Goal: Task Accomplishment & Management: Complete application form

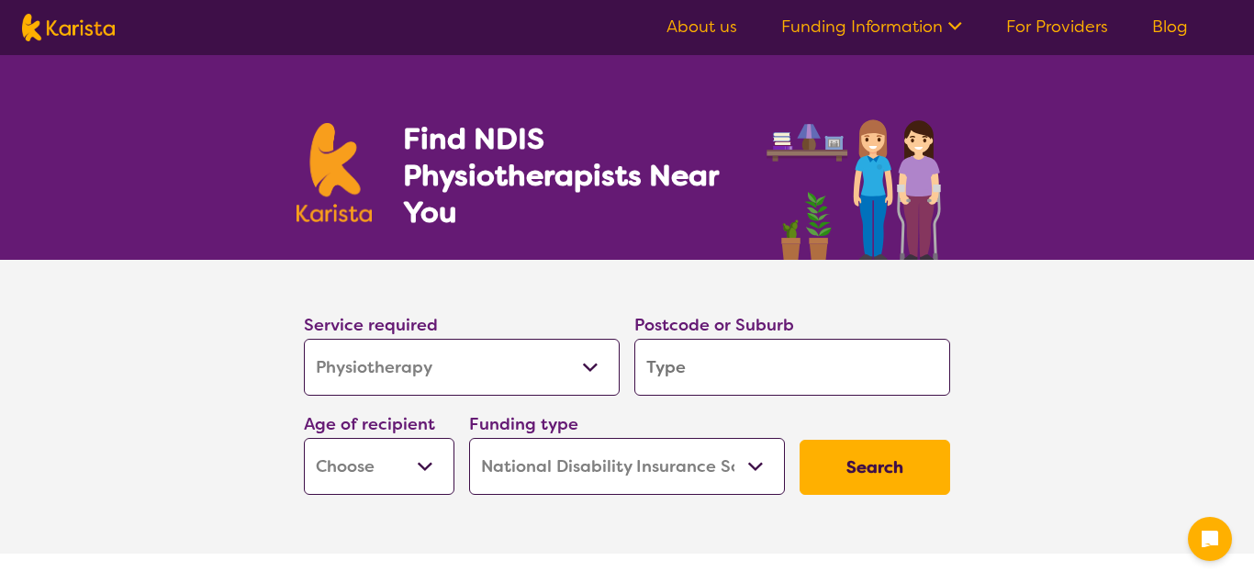
select select "Physiotherapy"
select select "NDIS"
select select "Physiotherapy"
select select "NDIS"
type input "3"
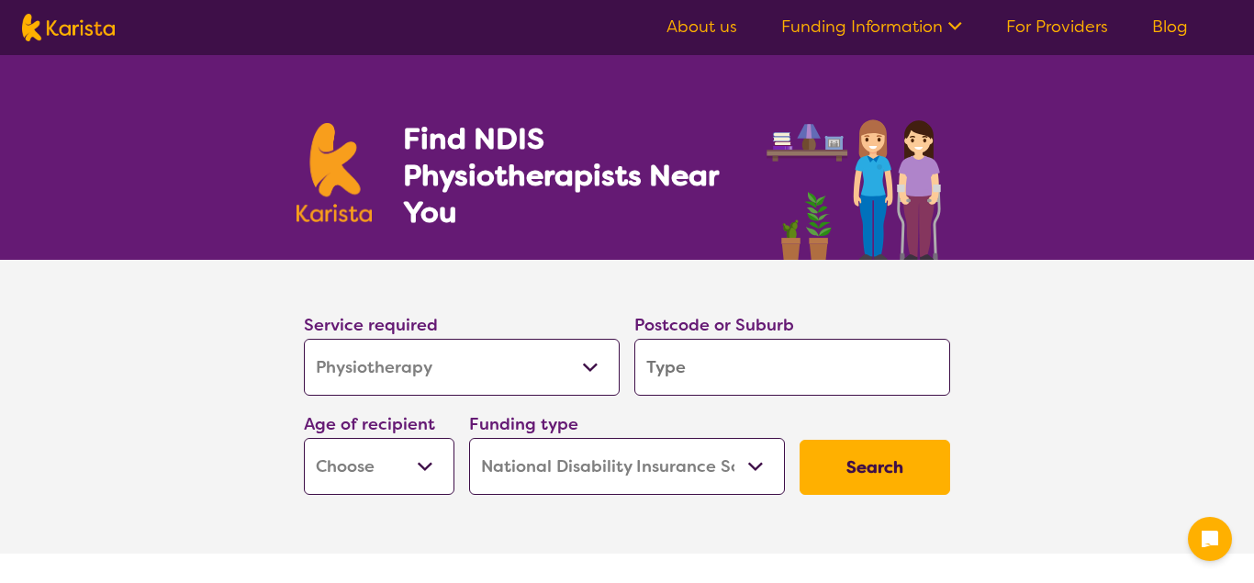
type input "3"
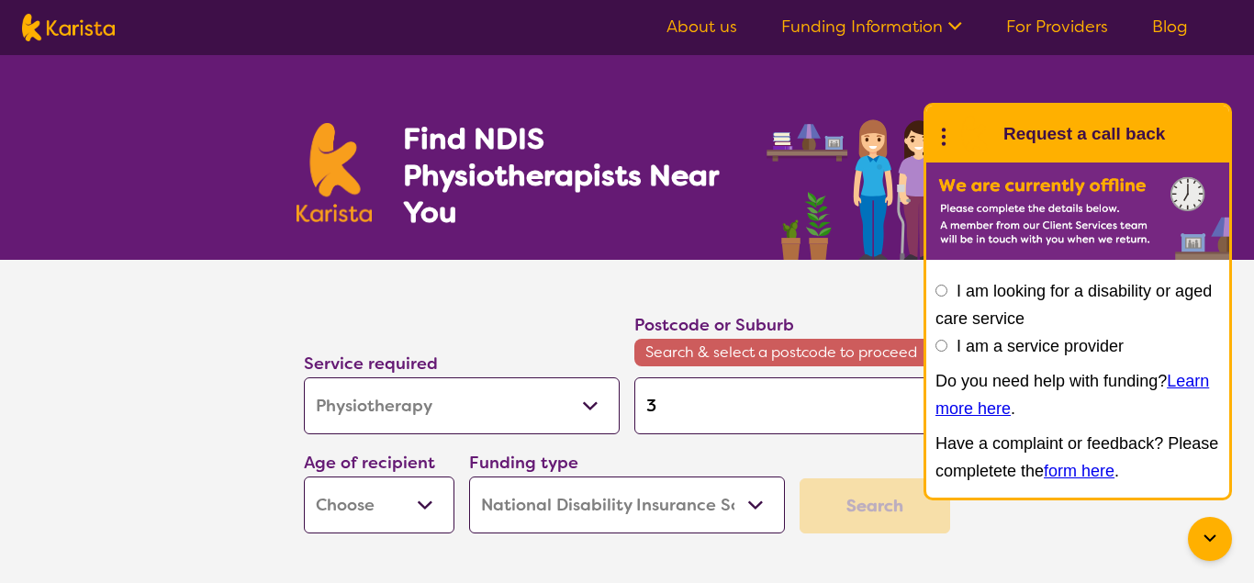
type input "39"
type input "398"
type input "3988"
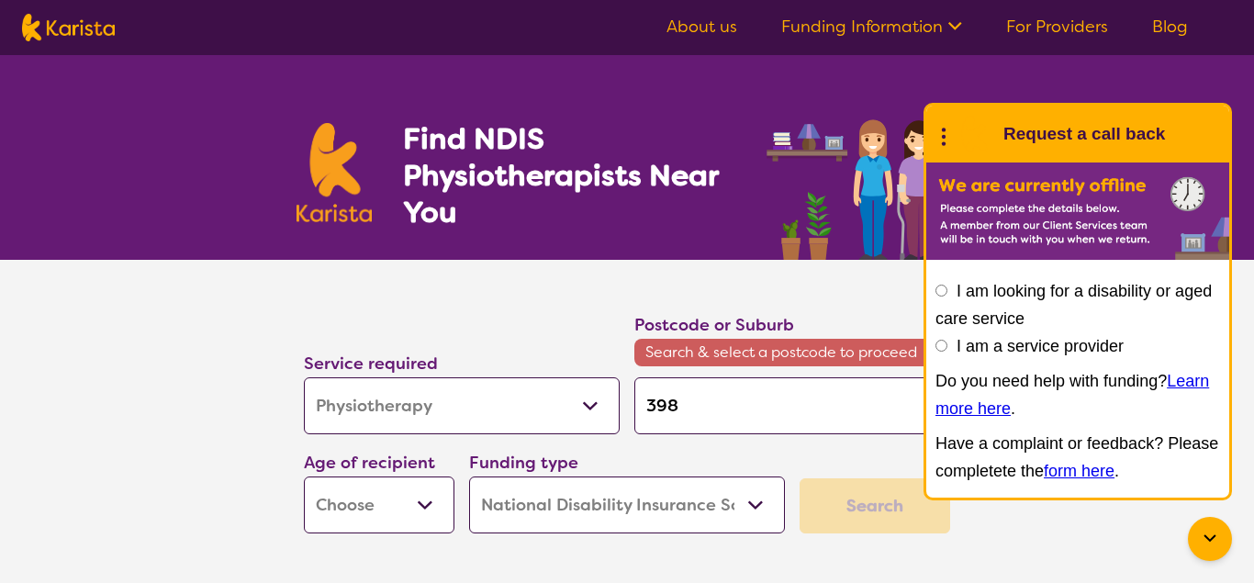
type input "3988"
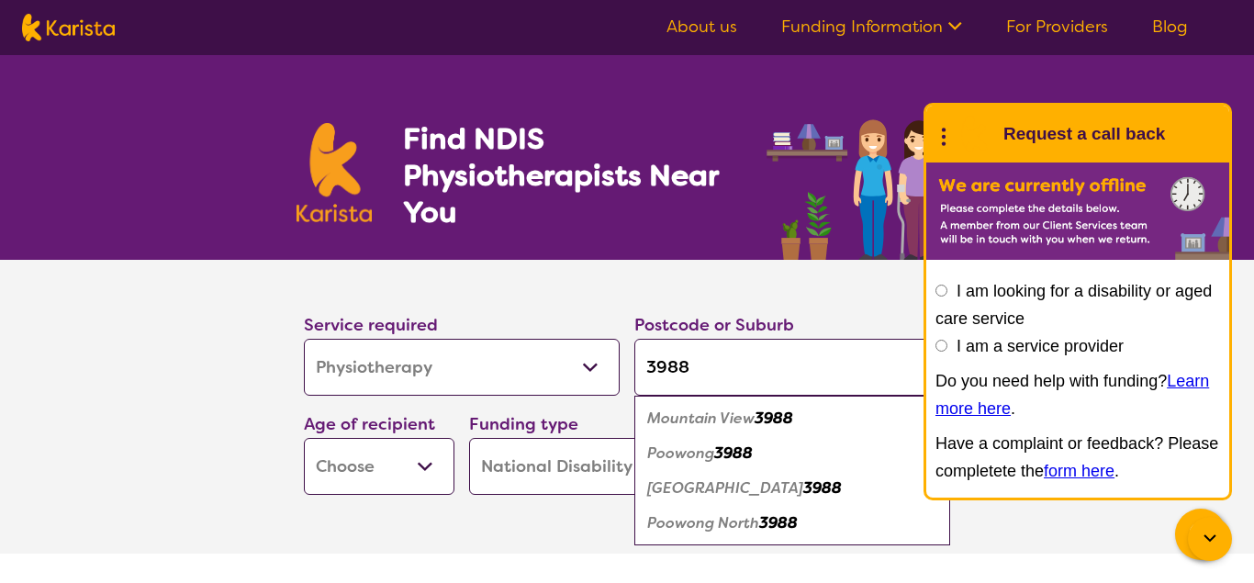
type input "398"
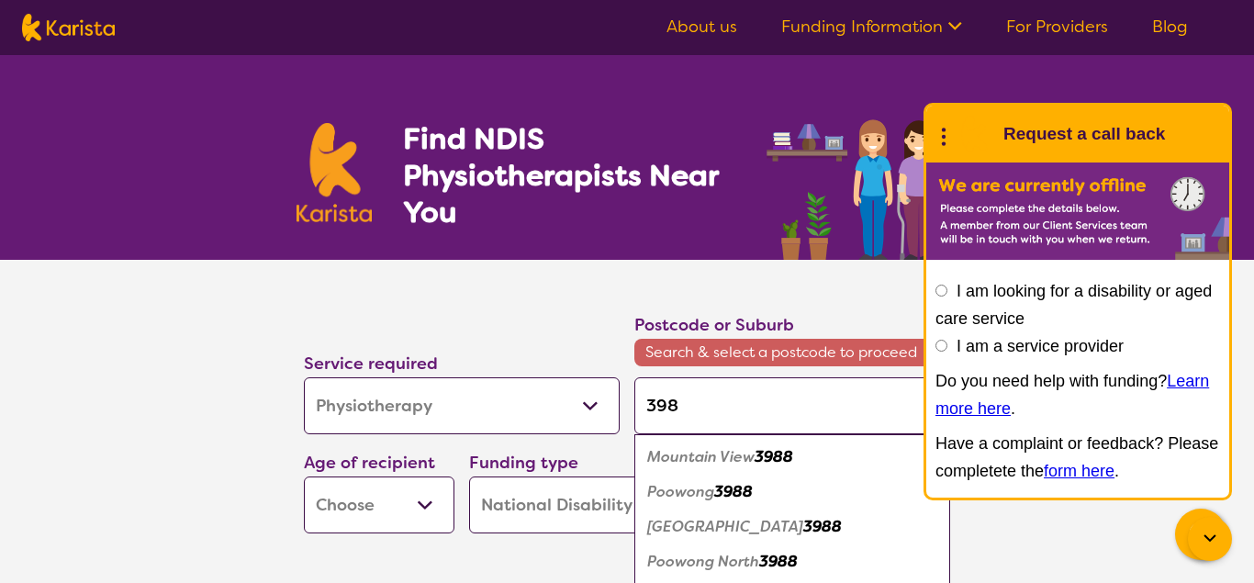
type input "39"
type input "397"
type input "3977"
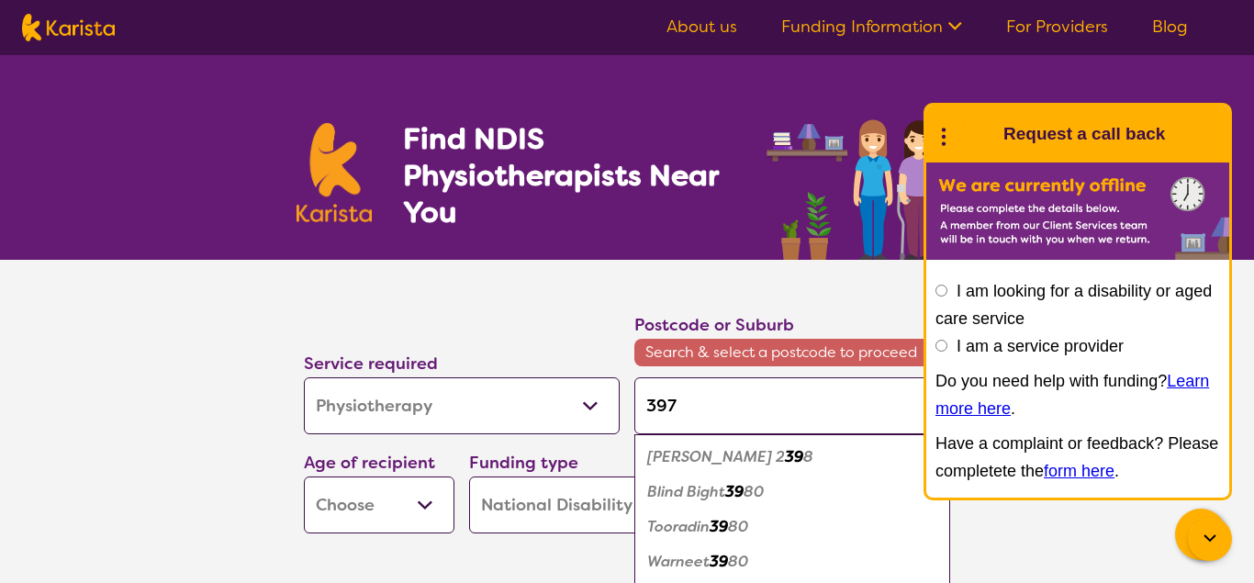
type input "3977"
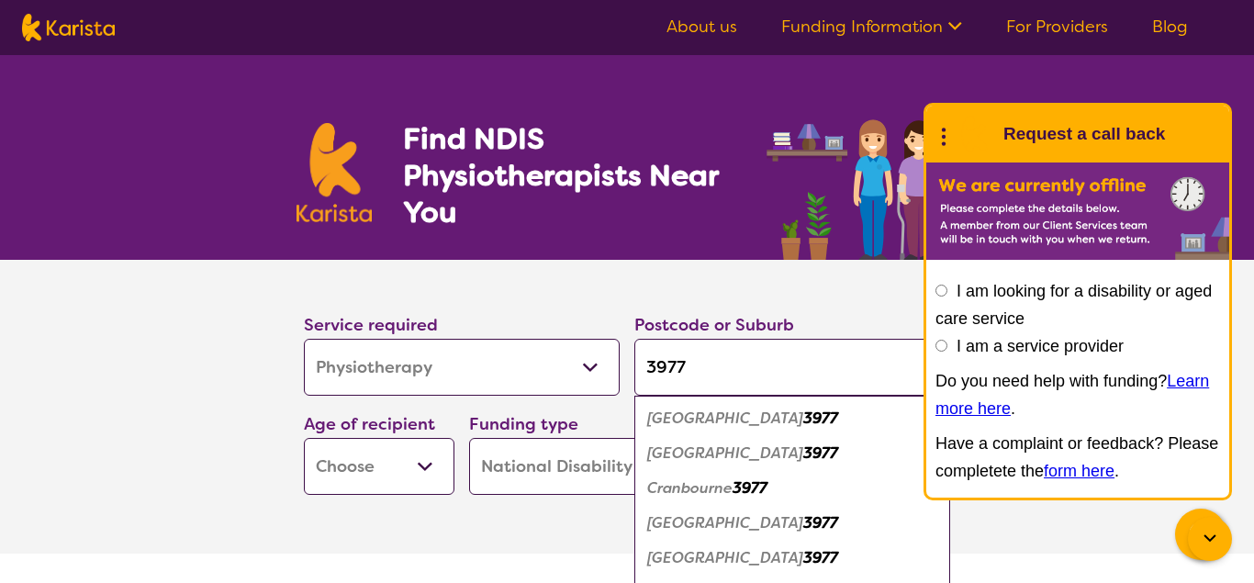
type input "3977"
click at [685, 485] on em "Cranbourne" at bounding box center [689, 487] width 85 height 19
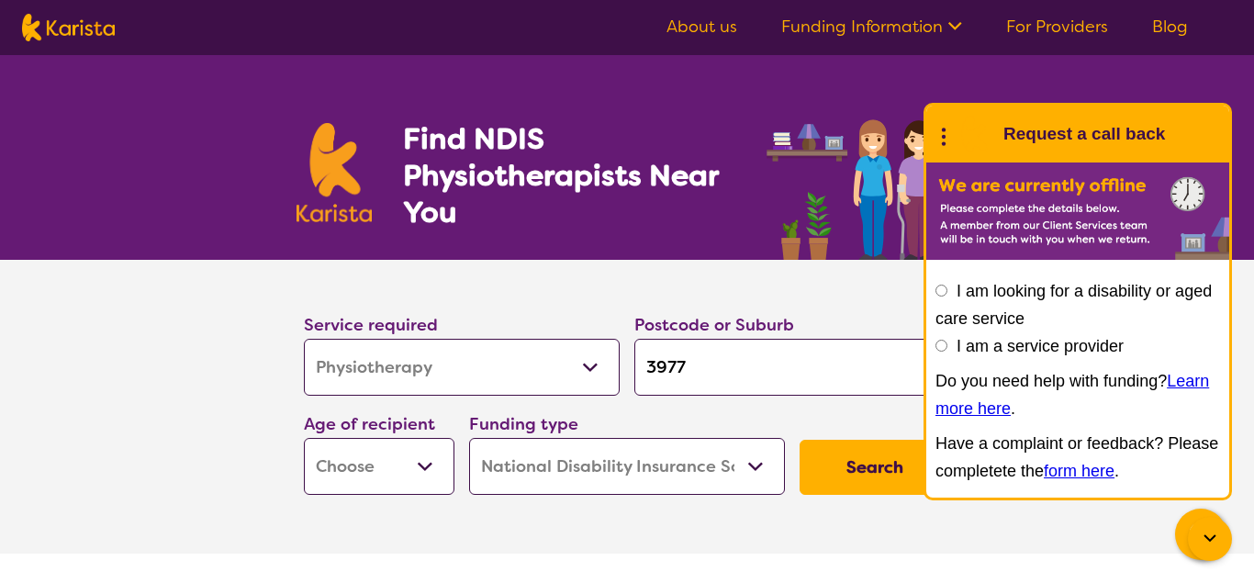
select select "AD"
click option "Adult - 18 to 64" at bounding box center [0, 0] width 0 height 0
select select "AD"
click at [860, 474] on button "Search" at bounding box center [874, 467] width 150 height 55
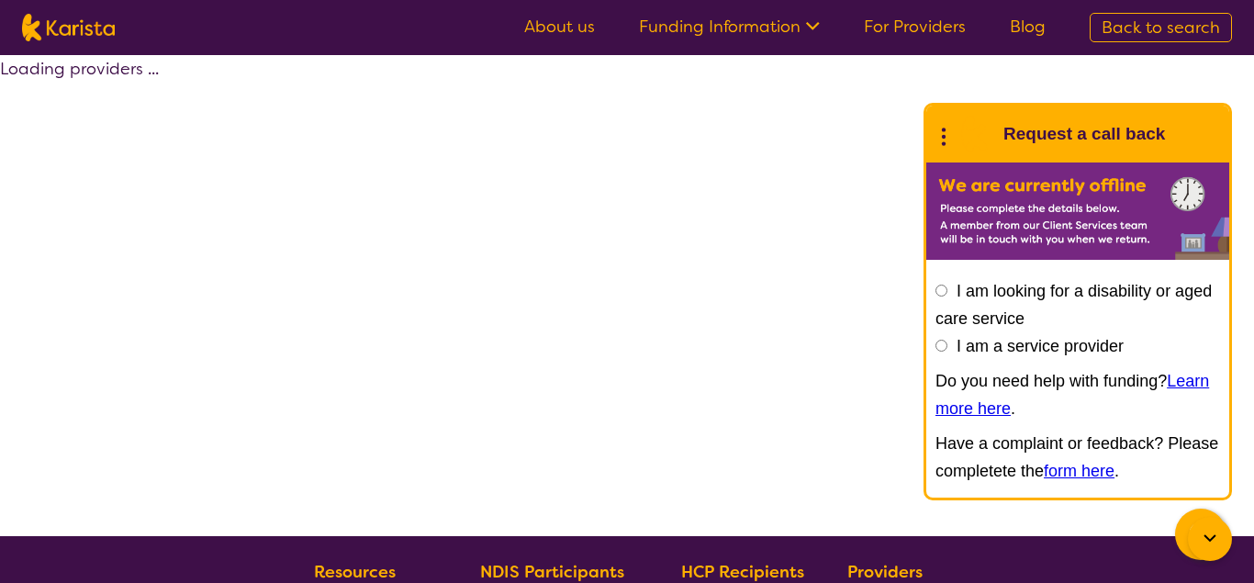
select select "by_score"
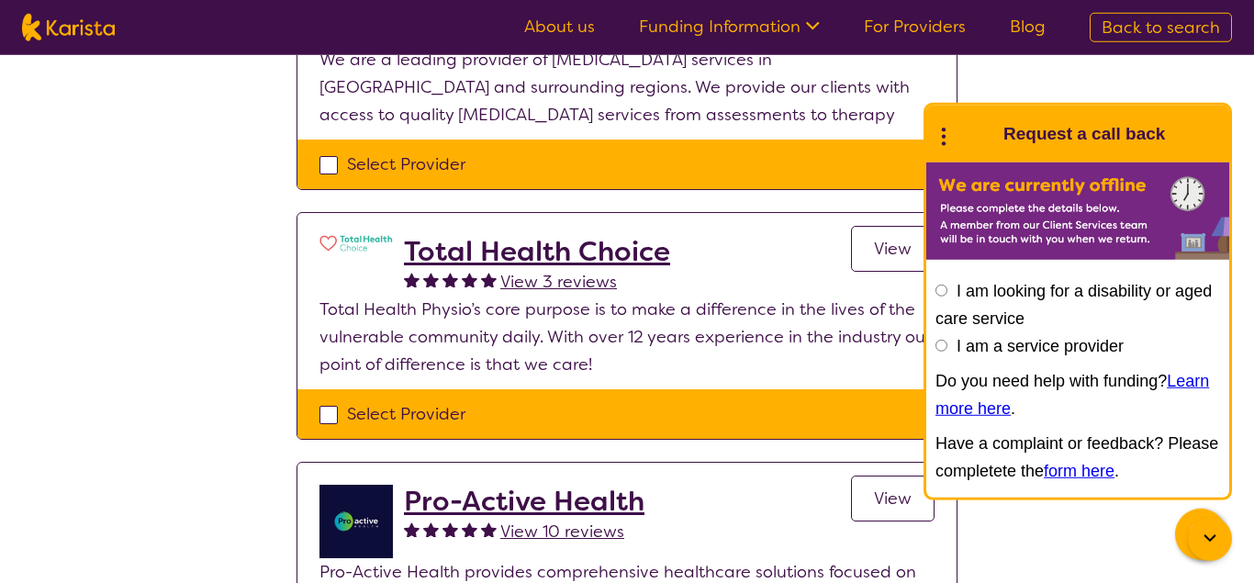
scroll to position [803, 0]
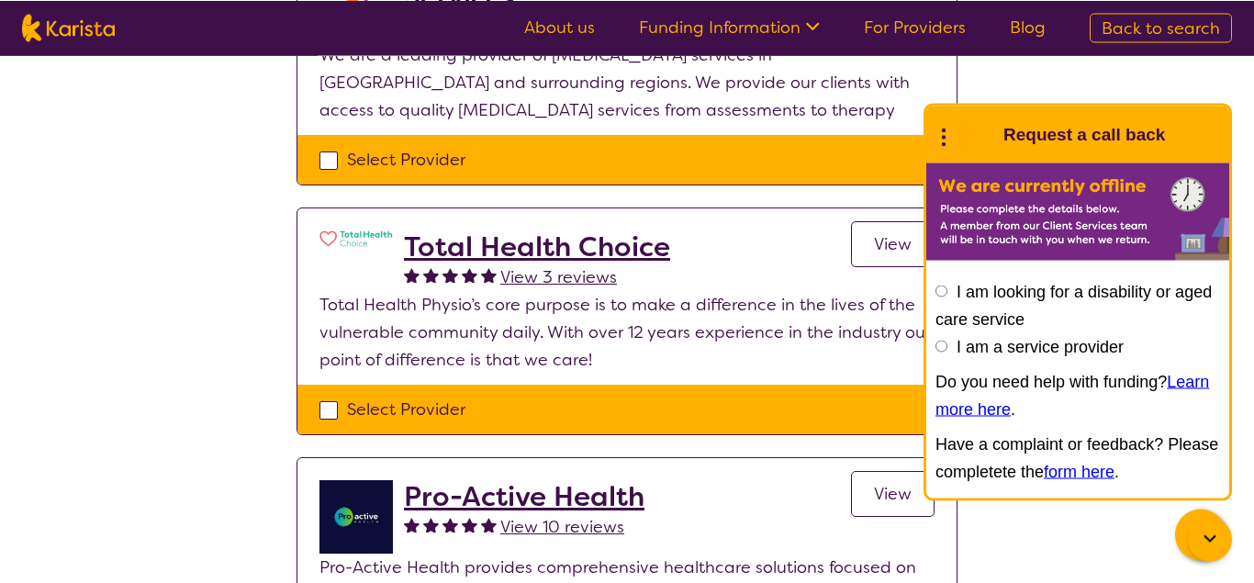
click at [886, 259] on link "View" at bounding box center [893, 244] width 84 height 46
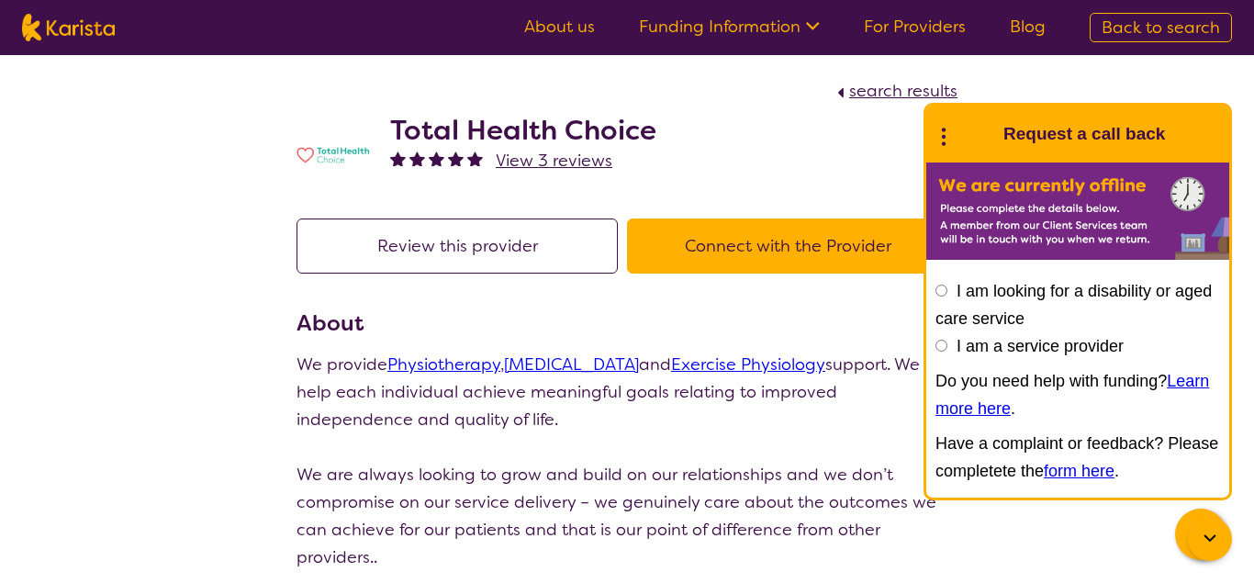
click at [831, 269] on button "Connect with the Provider" at bounding box center [787, 245] width 321 height 55
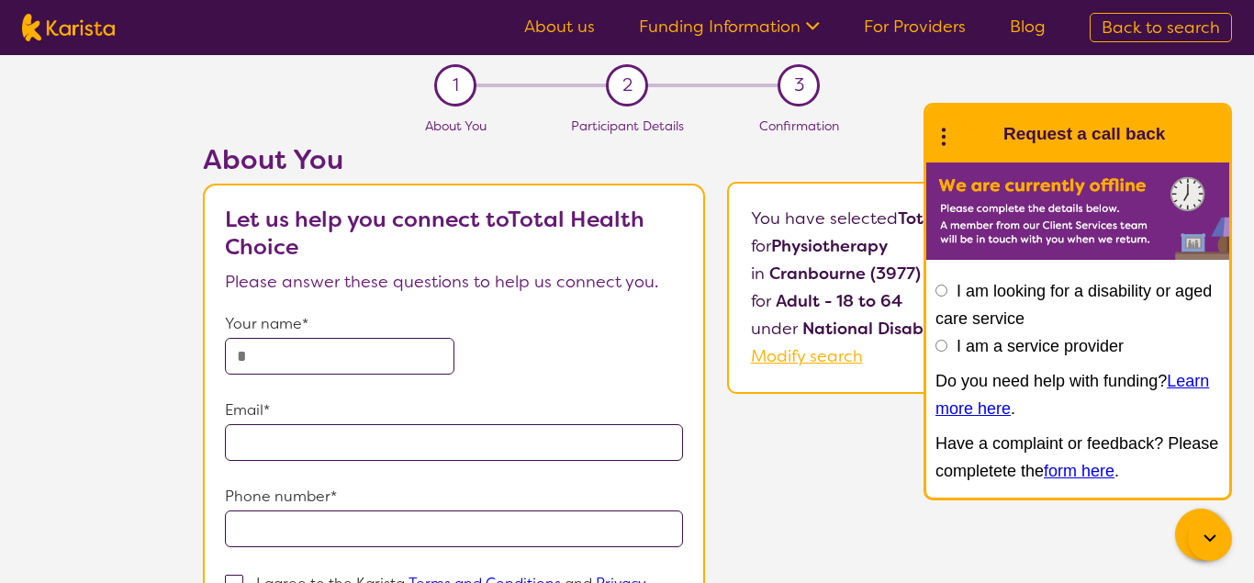
click at [834, 462] on div "About You Let us help you connect to Total Health Choice Please answer these qu…" at bounding box center [696, 466] width 1116 height 646
click at [245, 349] on input "text" at bounding box center [339, 356] width 229 height 37
type input "**********"
click at [240, 449] on input "email" at bounding box center [454, 442] width 458 height 37
type input "**********"
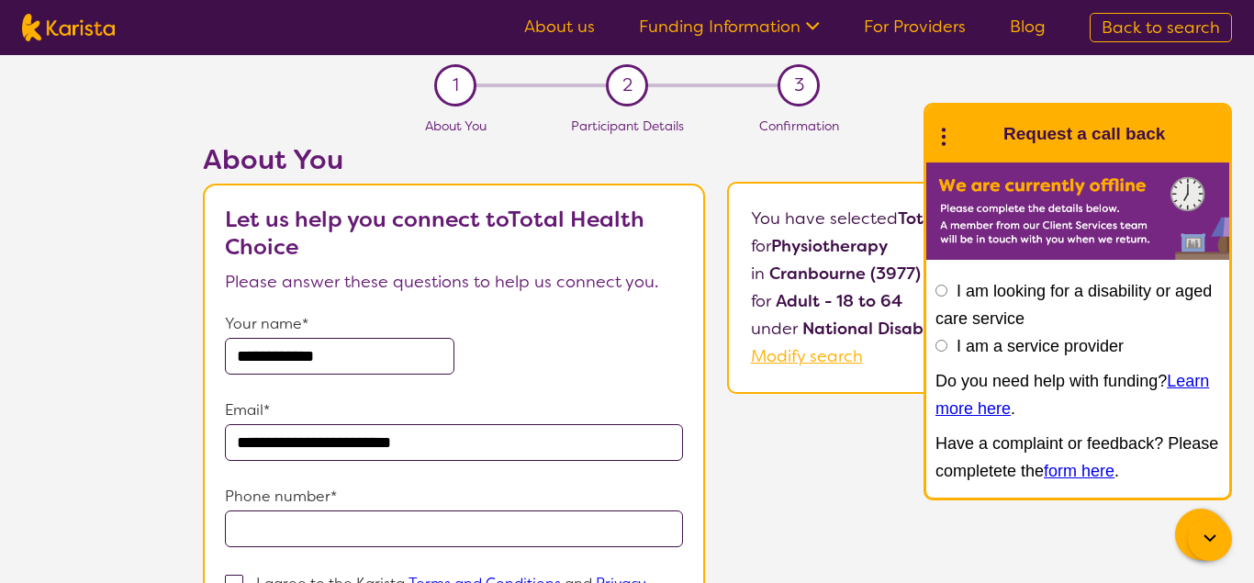
click at [252, 530] on input "tel" at bounding box center [454, 528] width 458 height 37
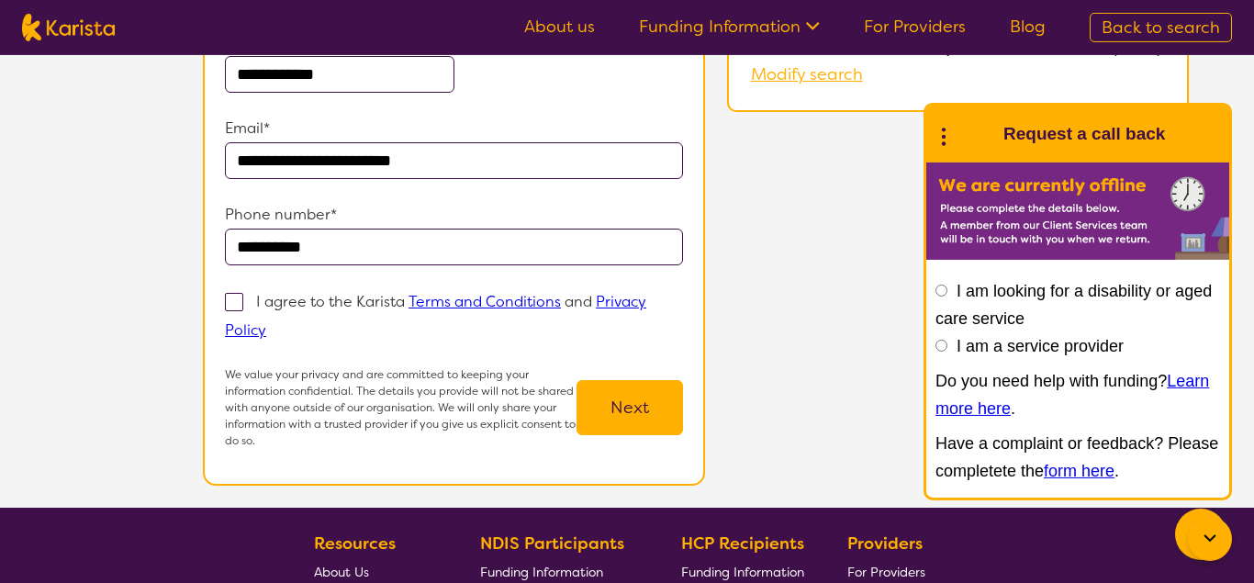
scroll to position [284, 0]
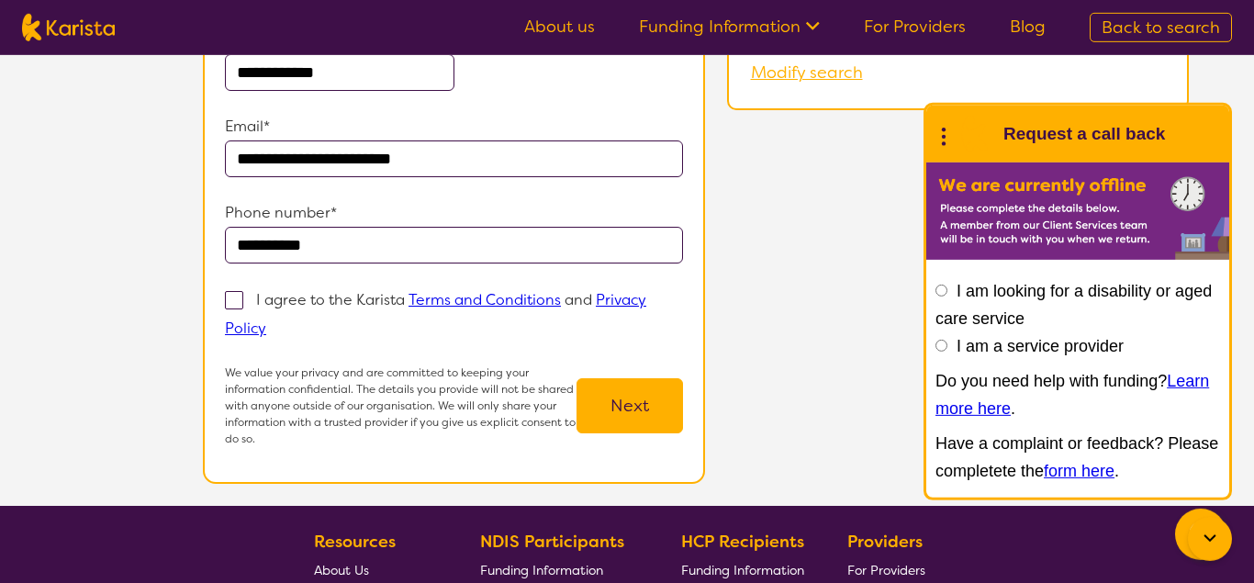
type input "**********"
click at [242, 295] on span at bounding box center [234, 300] width 18 height 18
click at [266, 321] on input "I agree to the Karista Terms and Conditions and Privacy Policy" at bounding box center [272, 327] width 12 height 12
checkbox input "true"
click at [605, 389] on button "Next" at bounding box center [629, 405] width 106 height 55
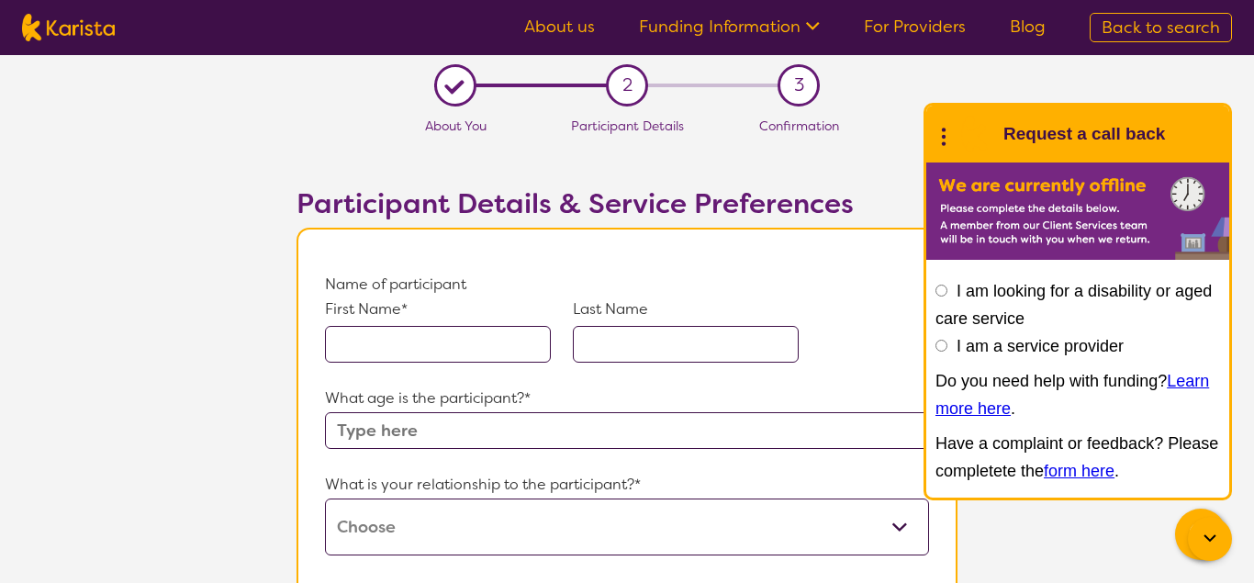
click at [459, 333] on input "text" at bounding box center [438, 344] width 226 height 37
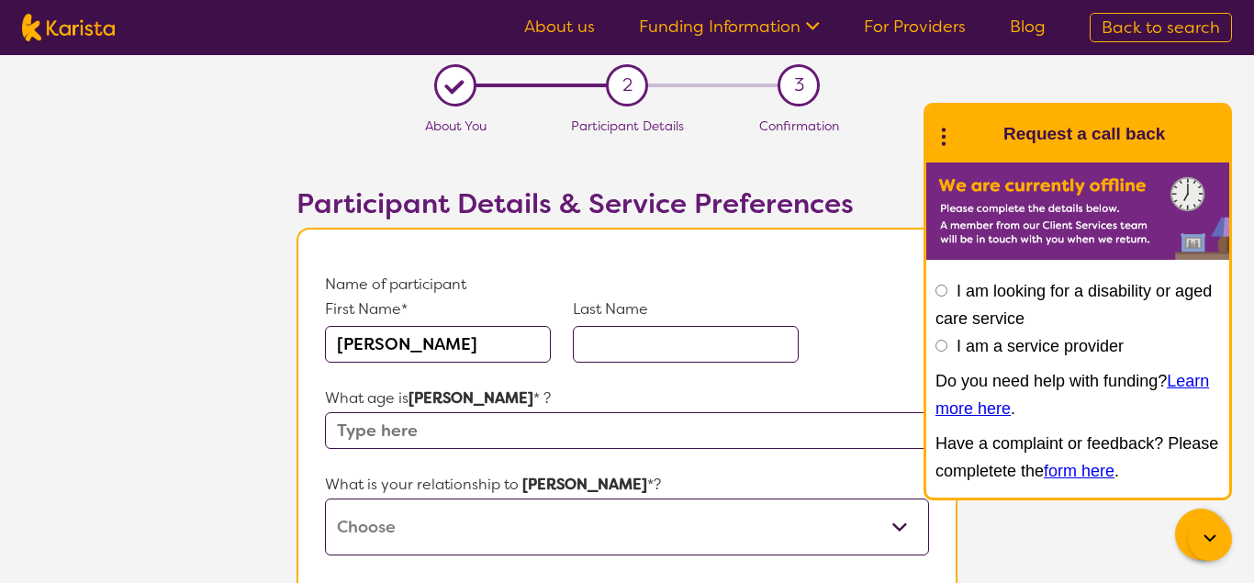
type input "[PERSON_NAME]"
click at [712, 327] on input "text" at bounding box center [686, 344] width 226 height 37
type input "[PERSON_NAME]"
click at [458, 438] on input "text" at bounding box center [627, 430] width 604 height 37
type input "3"
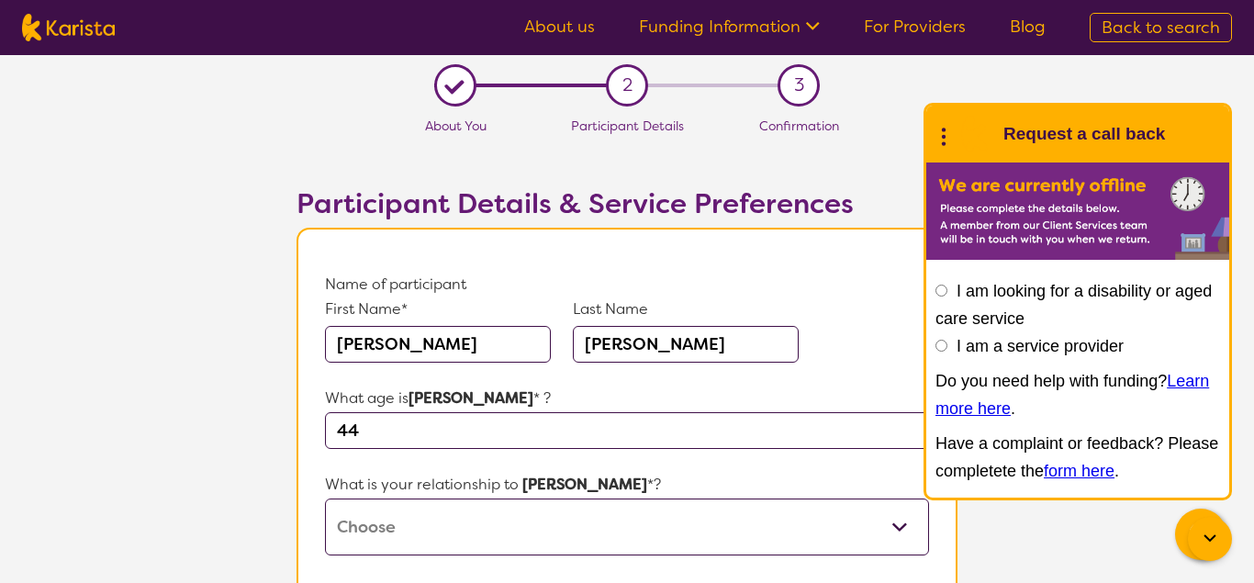
type input "44"
click at [325, 498] on select "This request is for myself I am their parent I am their child I am their spouse…" at bounding box center [627, 526] width 604 height 57
select select "This request is for myself"
click option "This request is for myself" at bounding box center [0, 0] width 0 height 0
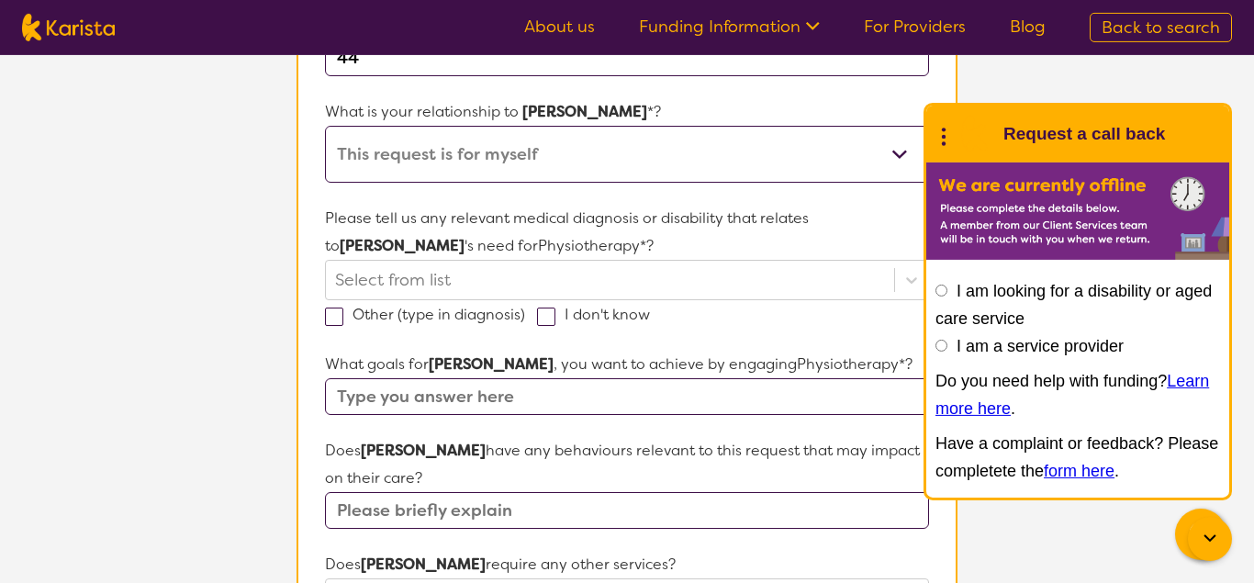
scroll to position [379, 0]
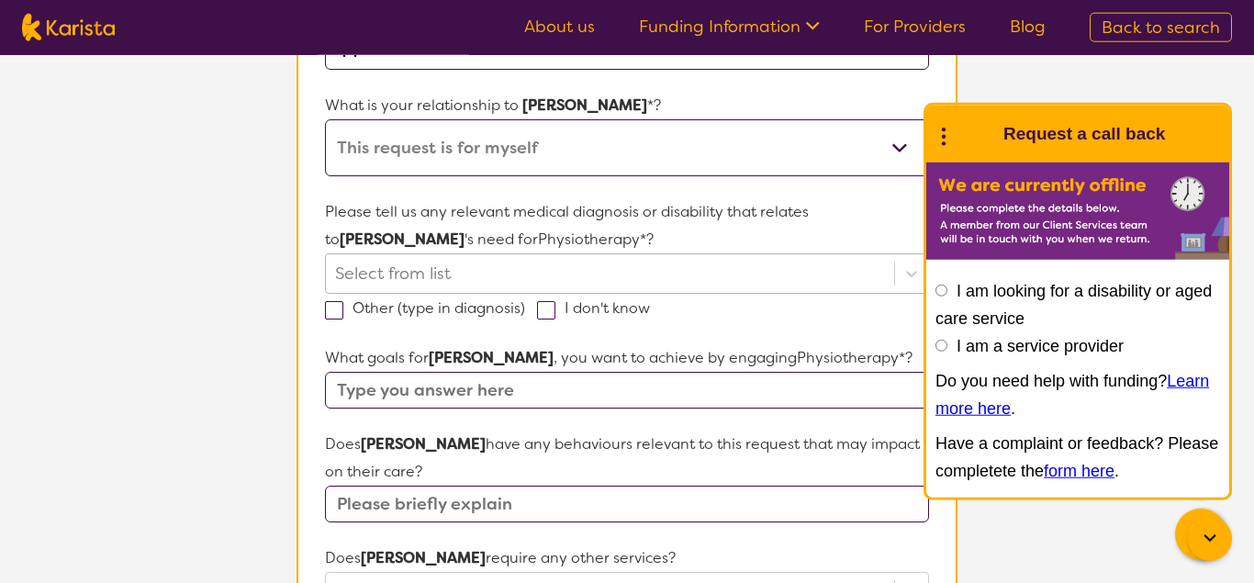
click at [447, 273] on div at bounding box center [610, 273] width 550 height 31
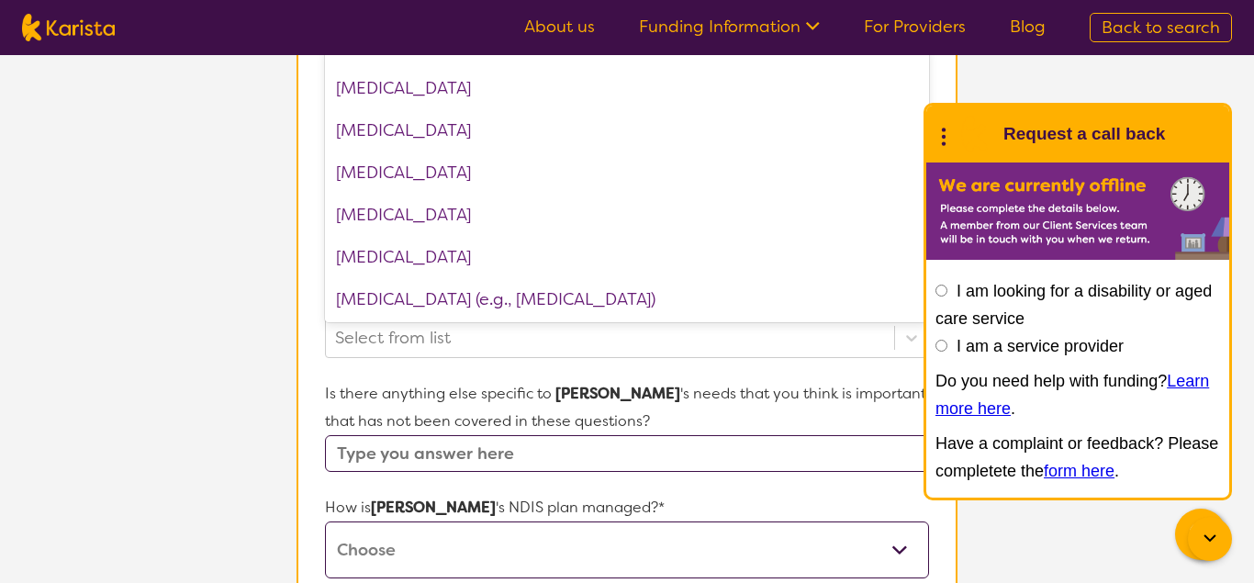
scroll to position [917, 0]
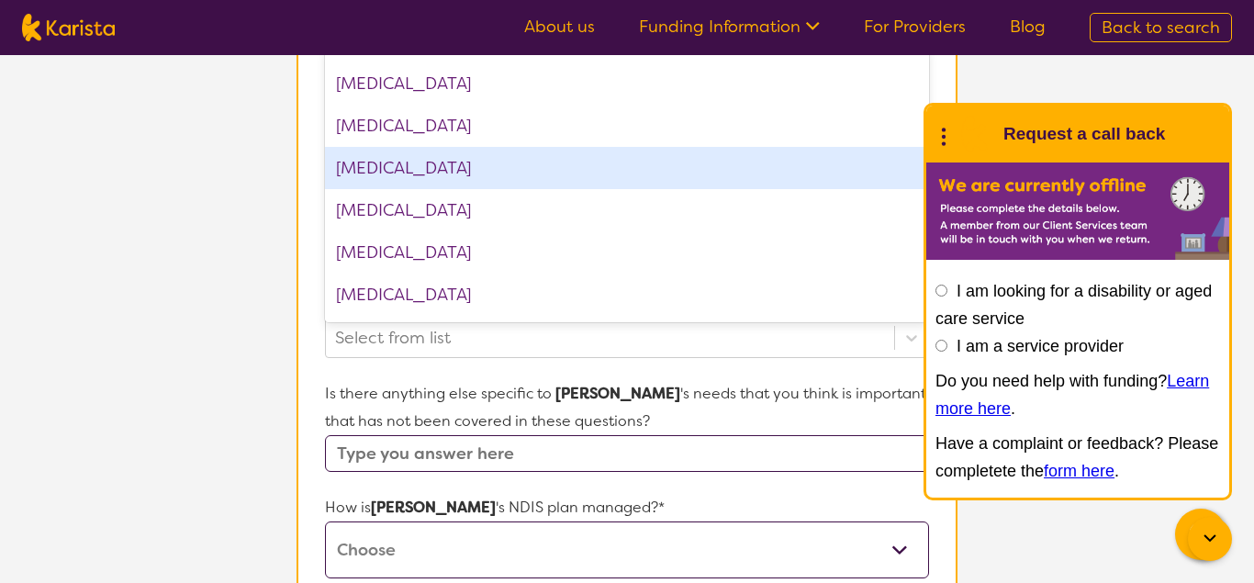
click at [588, 149] on div "[MEDICAL_DATA]" at bounding box center [627, 168] width 604 height 42
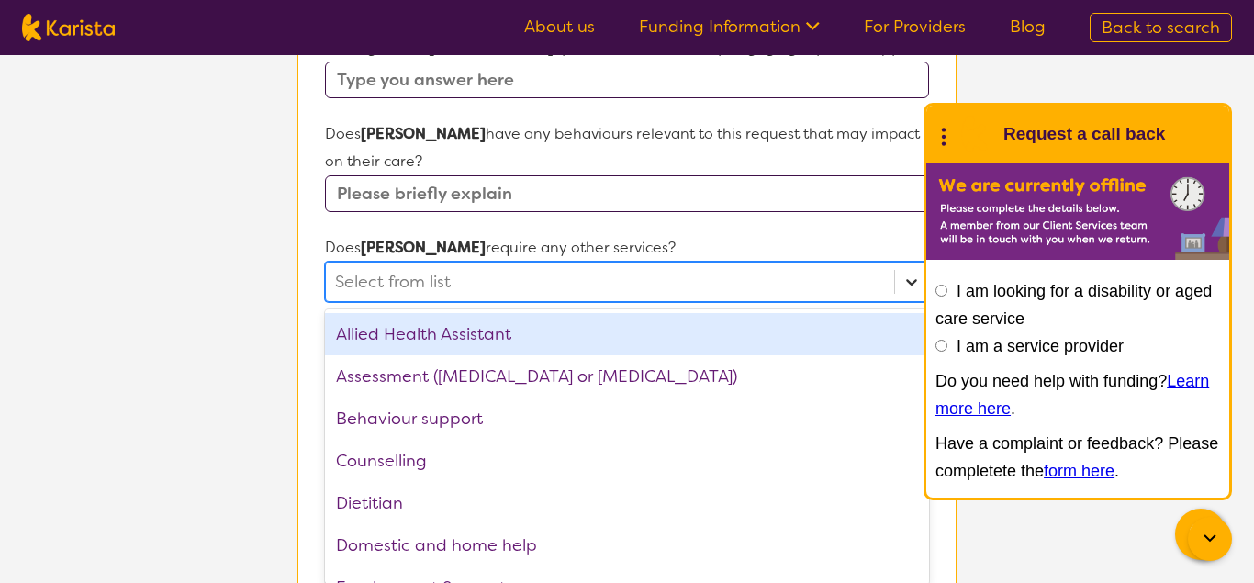
scroll to position [699, 0]
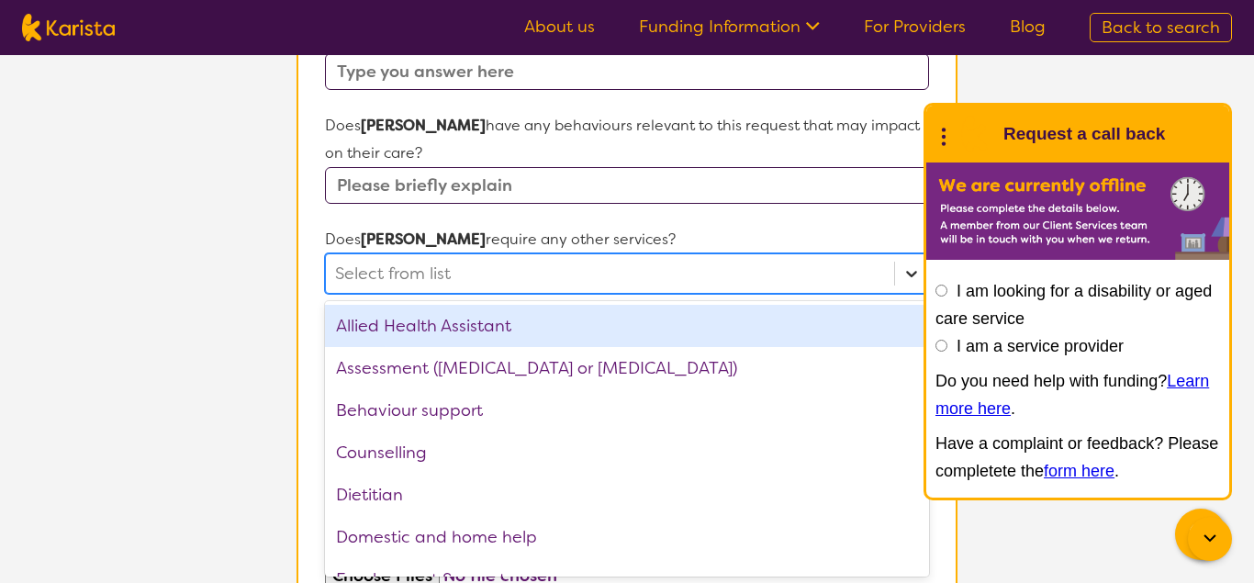
click at [915, 294] on div "option Allied Health Assistant focused, 1 of 21. 21 results available. Use Up a…" at bounding box center [627, 273] width 604 height 40
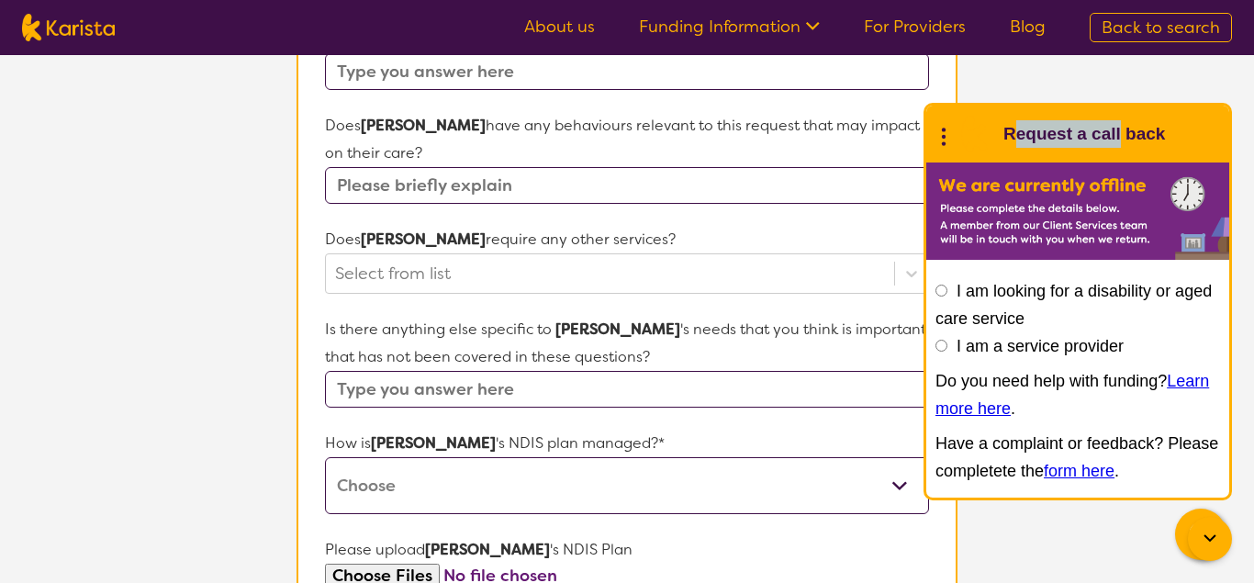
drag, startPoint x: 1015, startPoint y: 112, endPoint x: 1120, endPoint y: 126, distance: 106.4
click at [1120, 126] on div "End Conversation Request a call back" at bounding box center [1077, 134] width 303 height 57
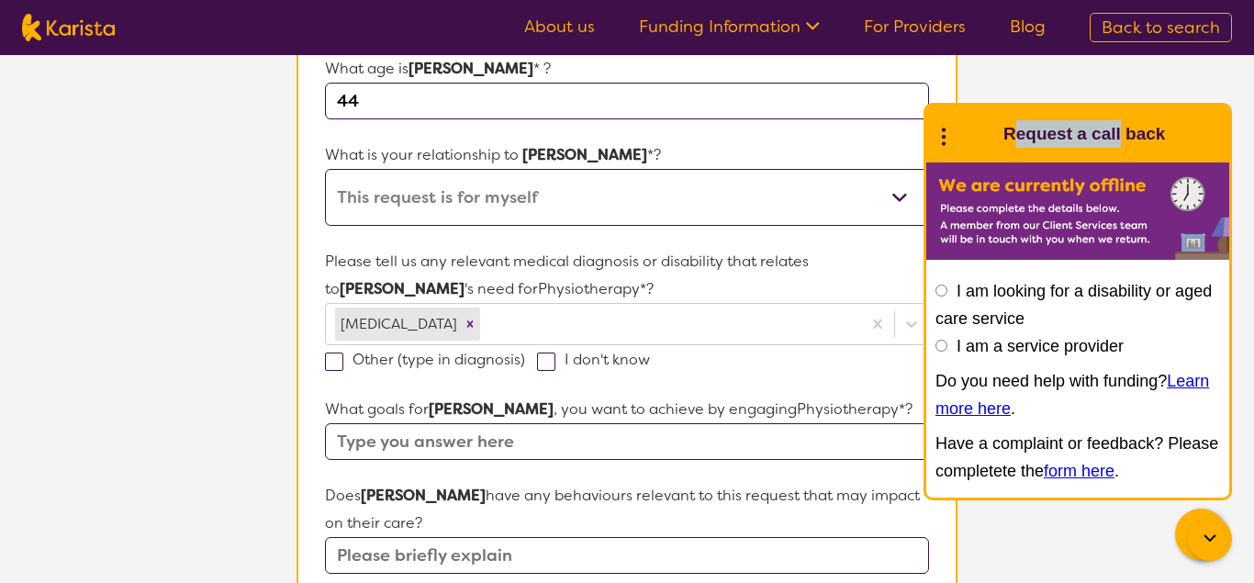
scroll to position [336, 0]
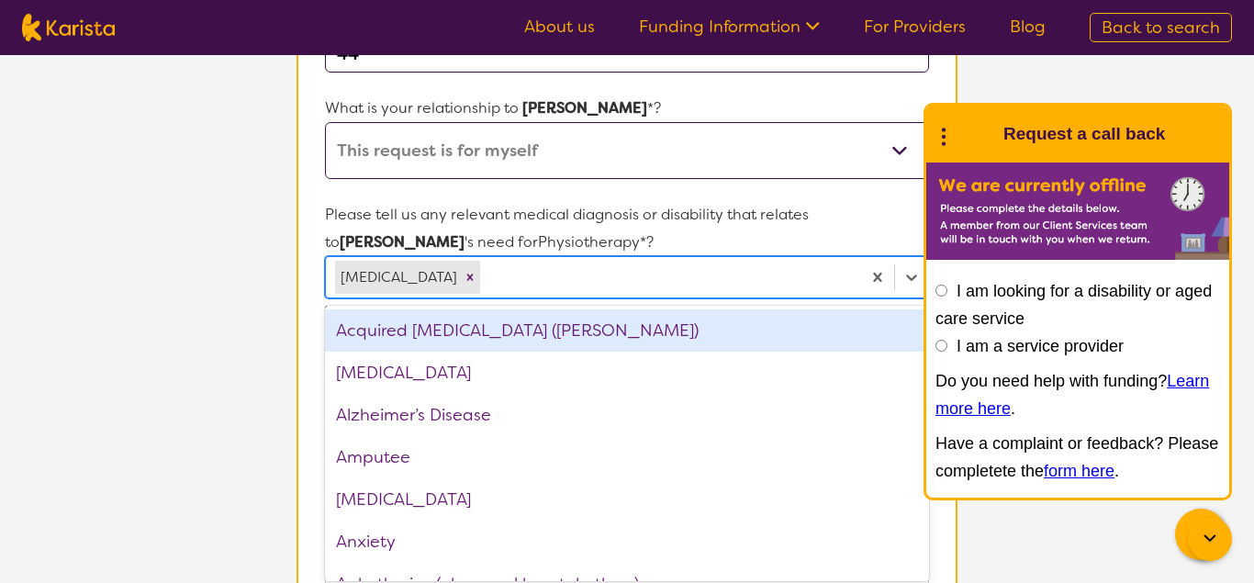
click at [586, 298] on div "option Acquired [MEDICAL_DATA] (ABI) focused, 1 of 74. 74 results available. Us…" at bounding box center [627, 277] width 604 height 42
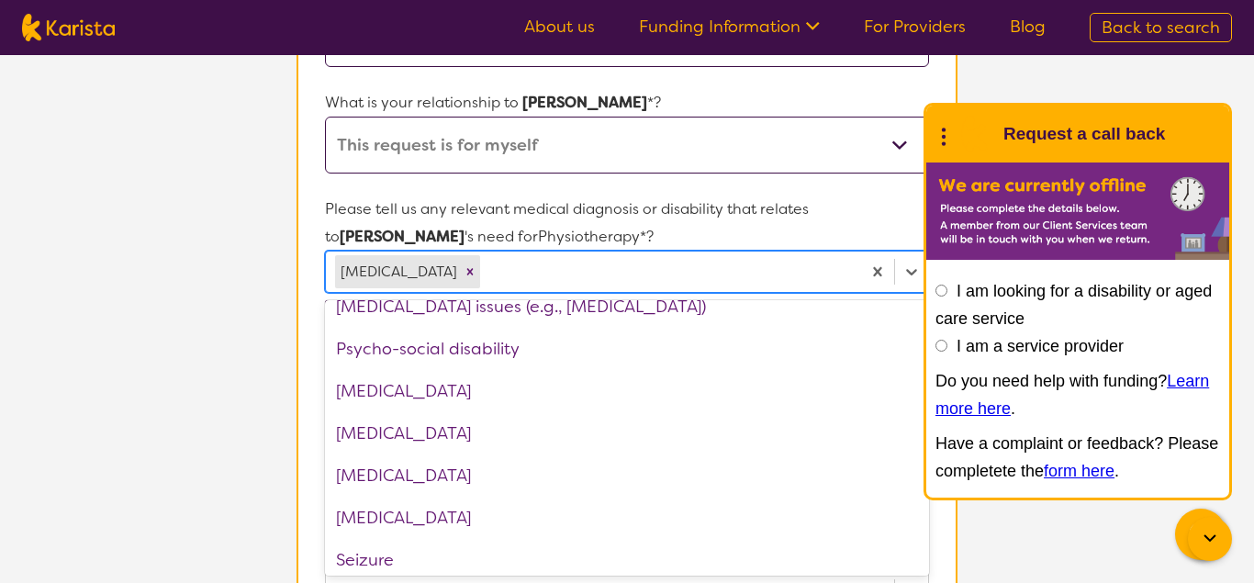
scroll to position [2533, 0]
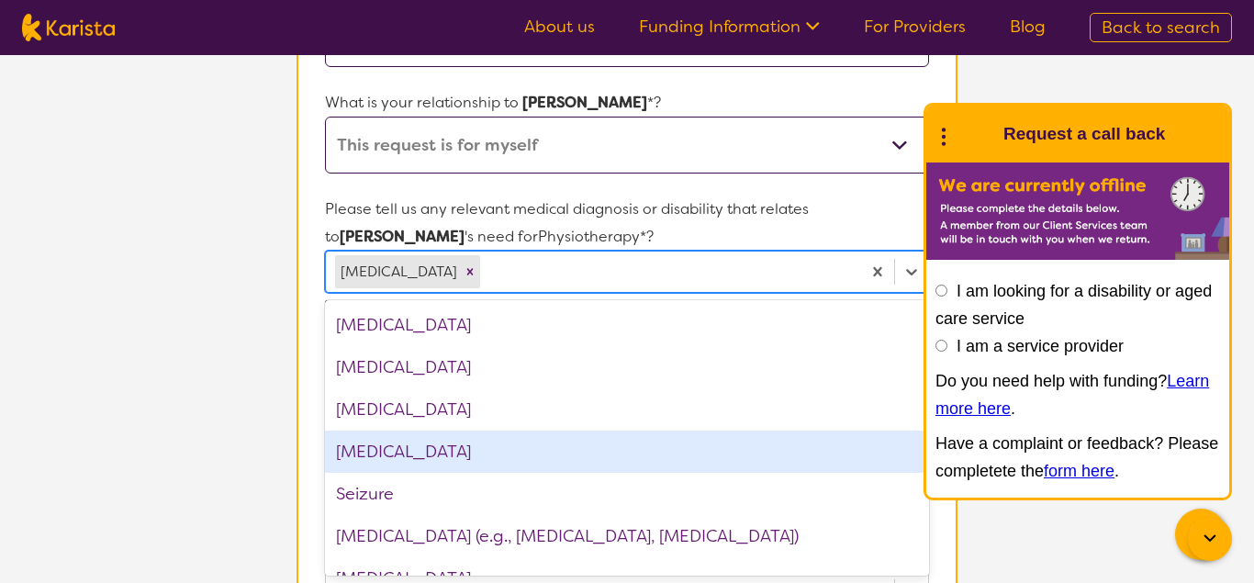
click at [374, 457] on div "[MEDICAL_DATA]" at bounding box center [627, 451] width 604 height 42
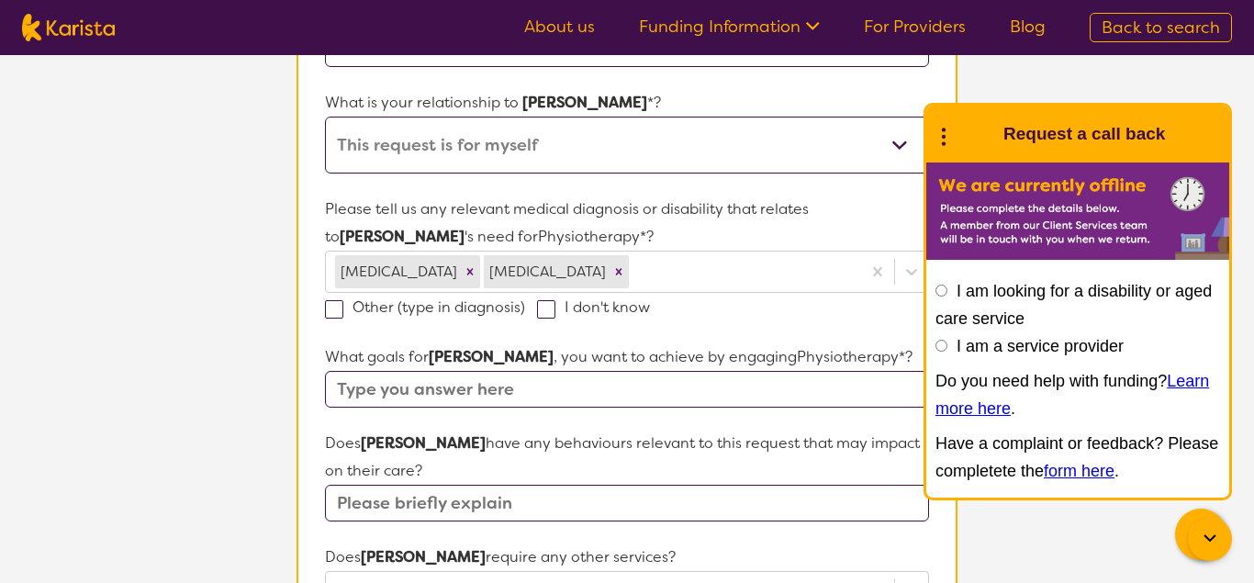
click at [205, 361] on section "L About You 2 Participant Details 3 Confirmation Participant Details & Service …" at bounding box center [627, 483] width 1254 height 1620
click at [345, 386] on input "text" at bounding box center [627, 389] width 604 height 37
type input "alleviate knee pain"
click at [388, 505] on input "text" at bounding box center [627, 503] width 604 height 37
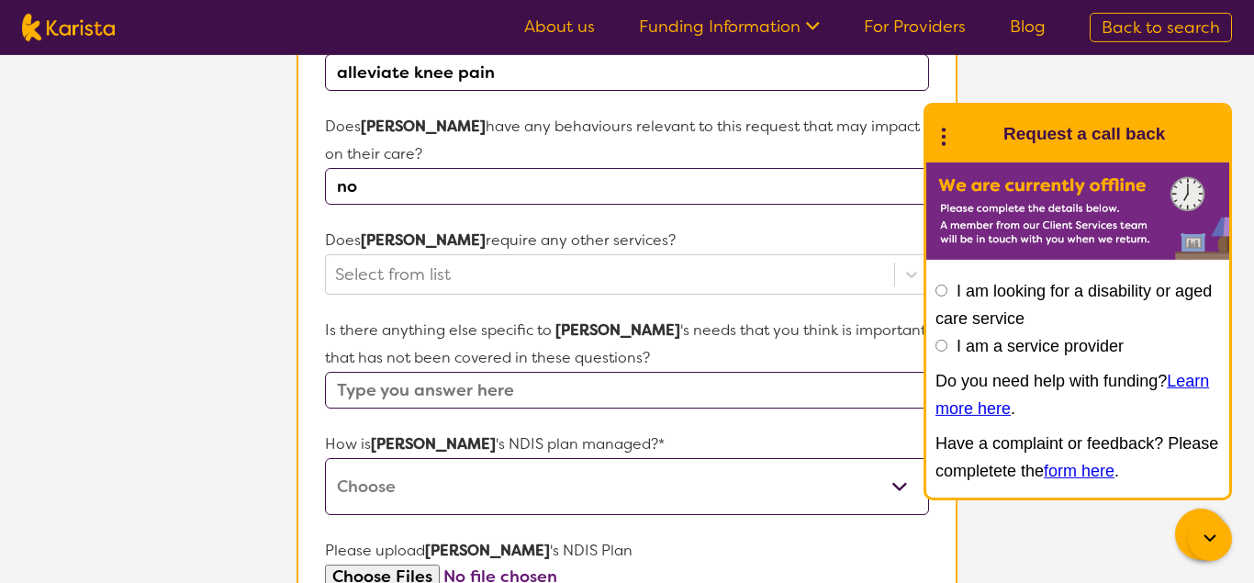
scroll to position [705, 0]
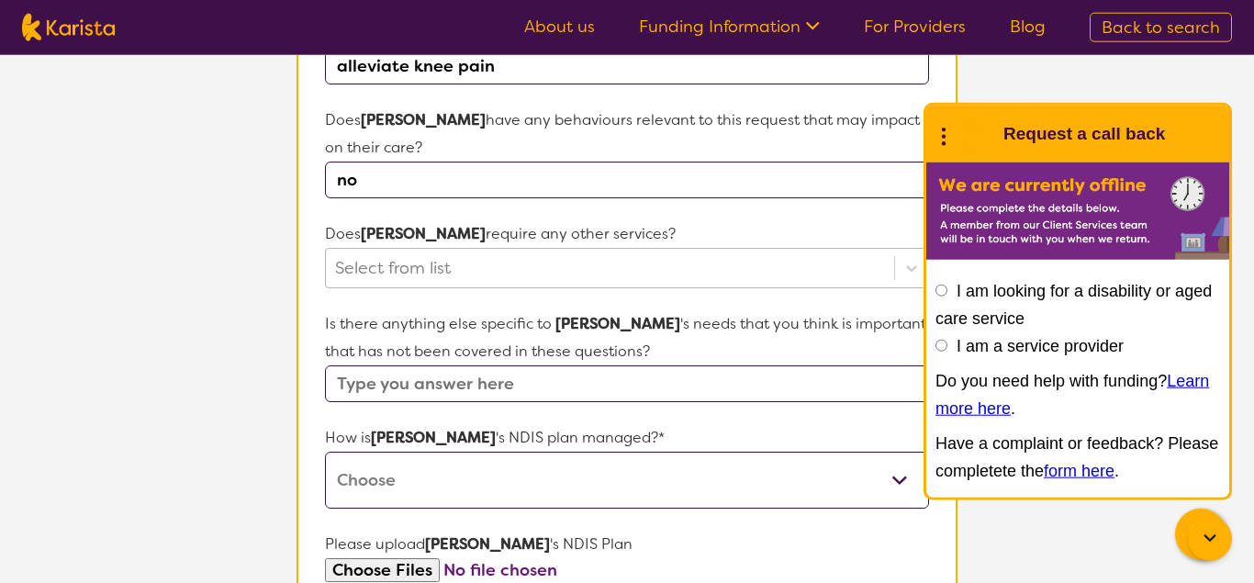
type input "no"
click at [445, 263] on div at bounding box center [610, 267] width 550 height 31
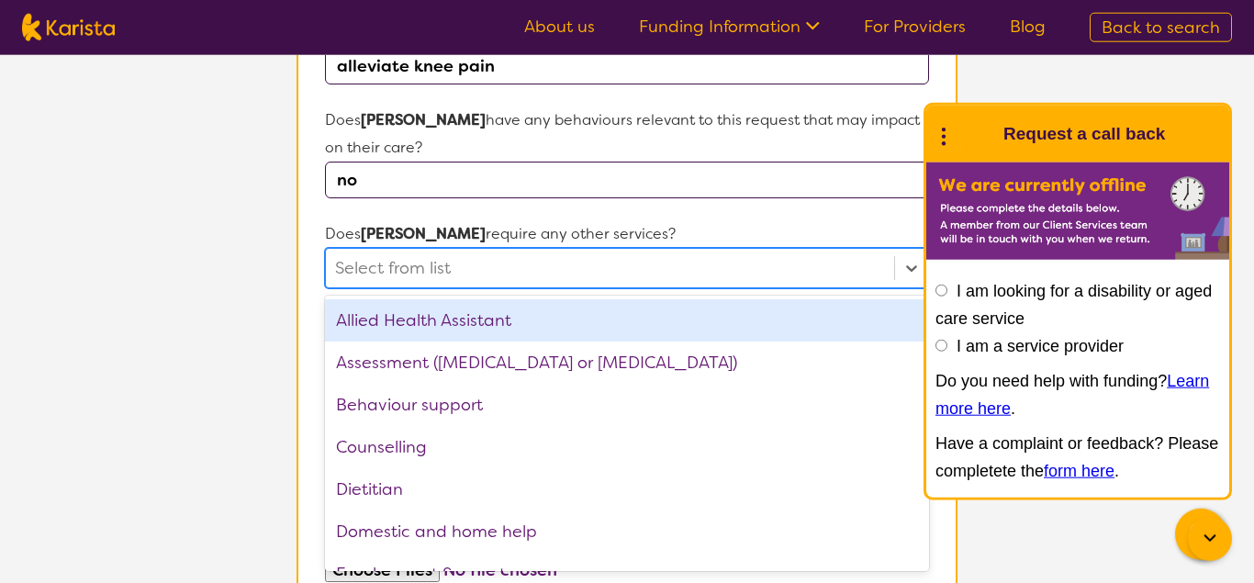
click at [111, 320] on section "L About You 2 Participant Details 3 Confirmation Participant Details & Service …" at bounding box center [627, 160] width 1254 height 1620
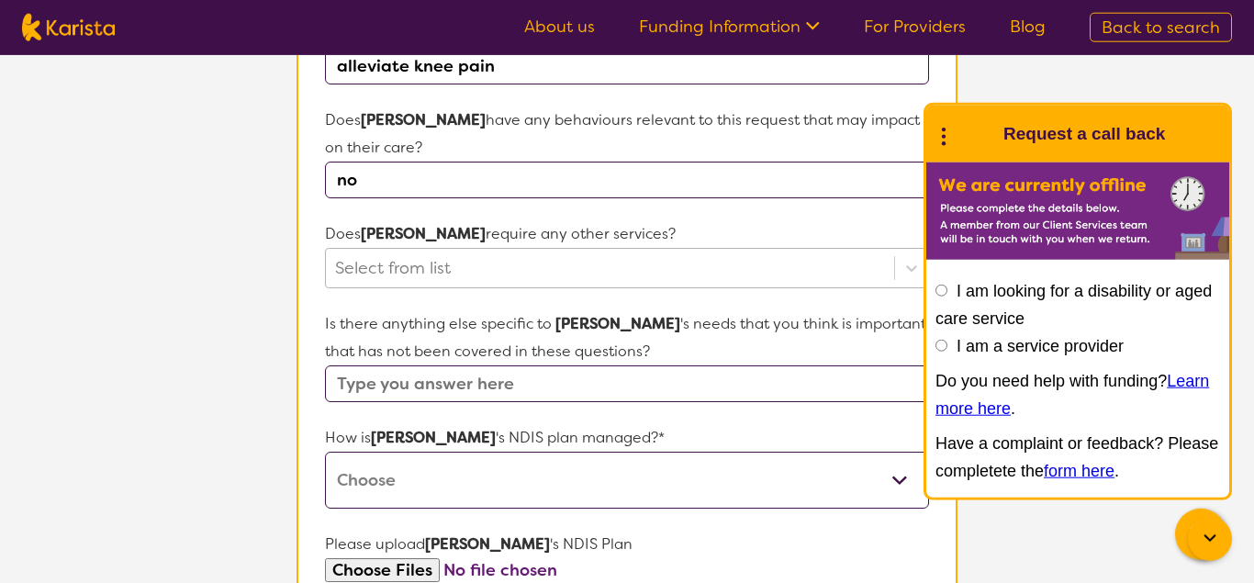
click at [355, 266] on div at bounding box center [610, 267] width 550 height 31
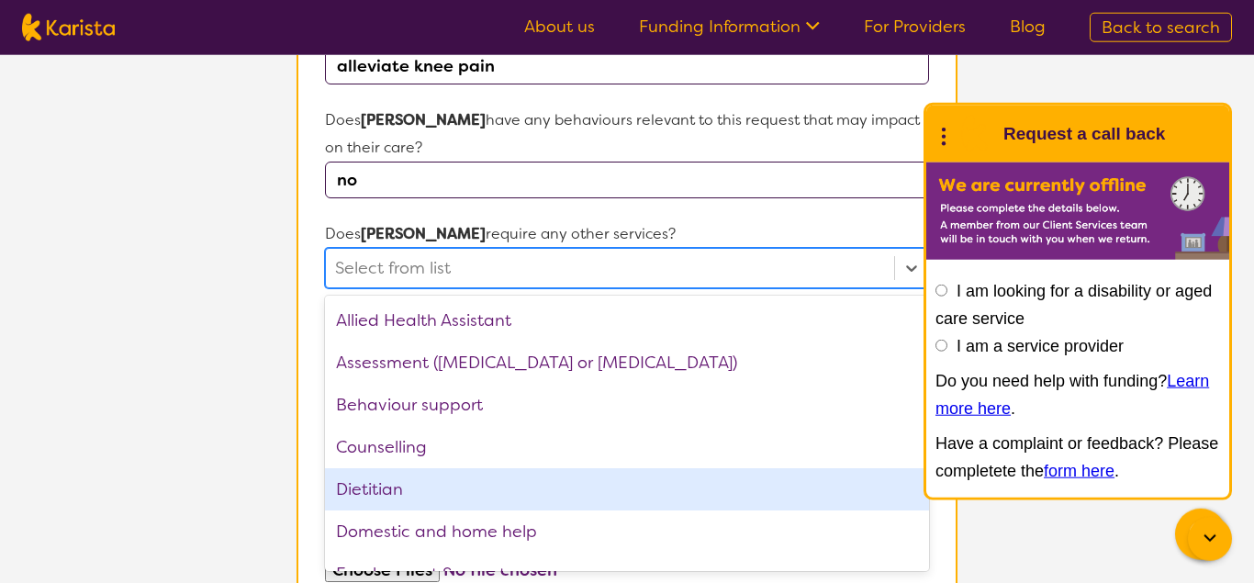
click at [365, 480] on div "Dietitian" at bounding box center [627, 489] width 604 height 42
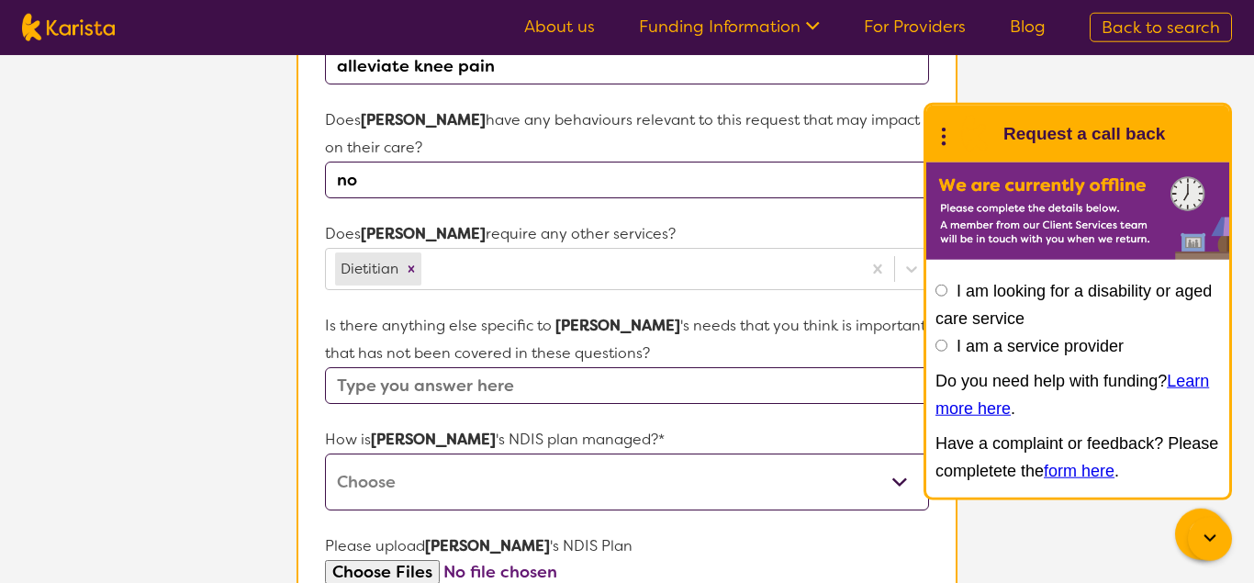
click at [235, 366] on section "L About You 2 Participant Details 3 Confirmation Participant Details & Service …" at bounding box center [627, 160] width 1254 height 1621
click at [325, 453] on select "Self-managed NDIS plan Managed by a registered plan management provider (not th…" at bounding box center [627, 481] width 604 height 57
select select "Plan Managed"
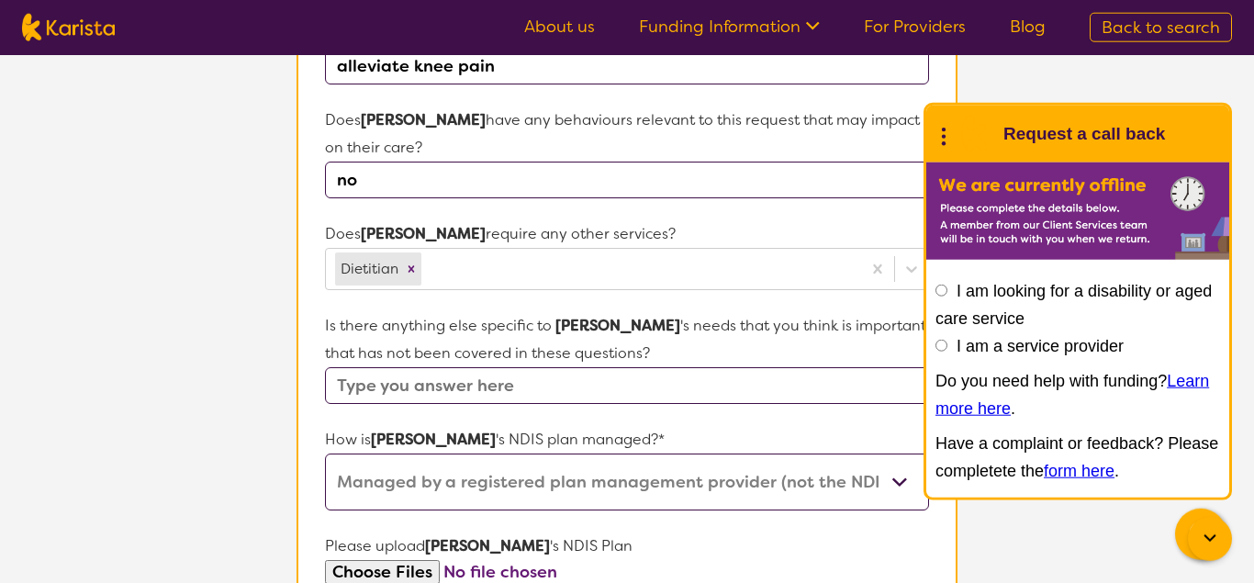
click option "Managed by a registered plan management provider (not the NDIA)" at bounding box center [0, 0] width 0 height 0
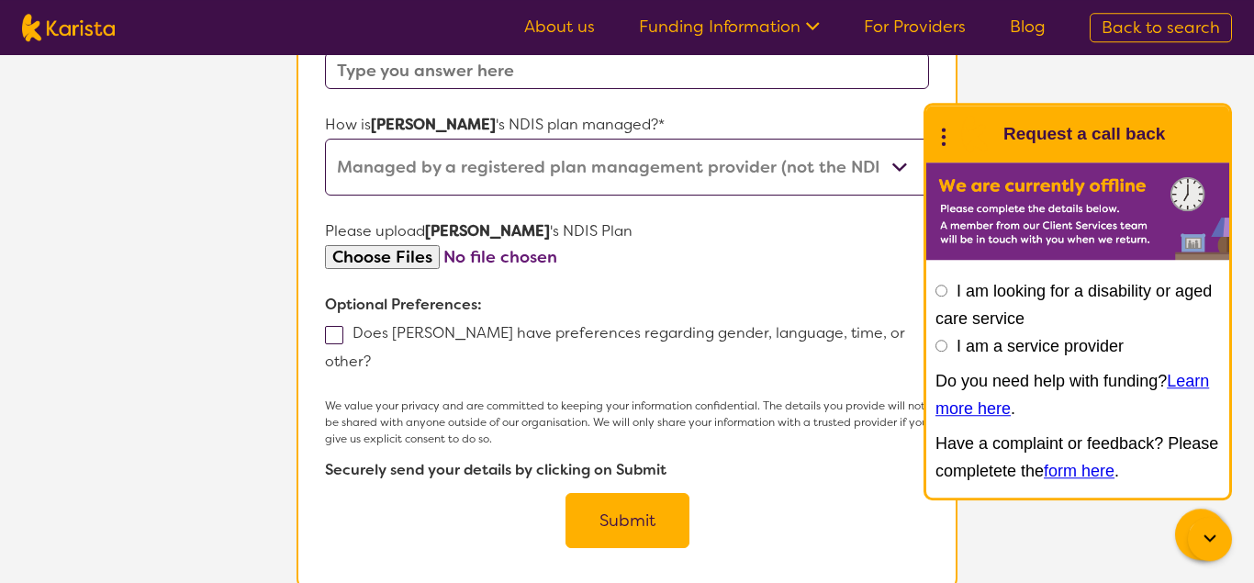
scroll to position [1022, 0]
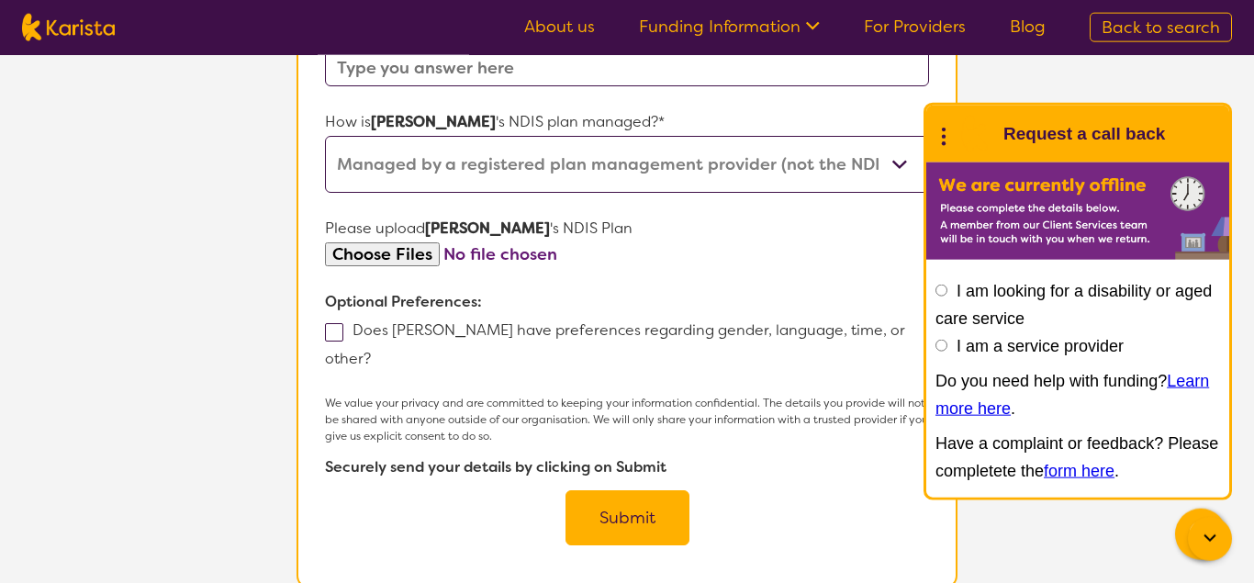
click at [371, 259] on input "file" at bounding box center [627, 254] width 604 height 25
click at [605, 490] on button "Submit" at bounding box center [627, 517] width 124 height 55
